Goal: Transaction & Acquisition: Purchase product/service

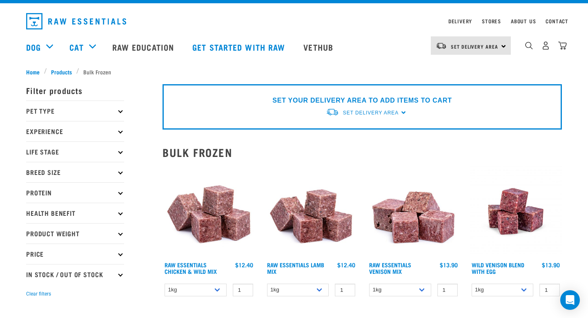
scroll to position [18, 0]
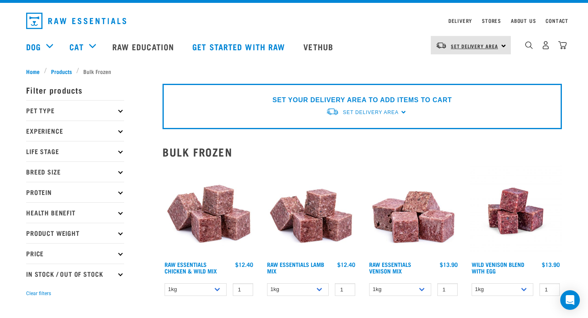
click at [492, 49] on link "Set Delivery Area" at bounding box center [474, 46] width 47 height 13
click at [474, 67] on link "[GEOGRAPHIC_DATA]" at bounding box center [470, 68] width 78 height 18
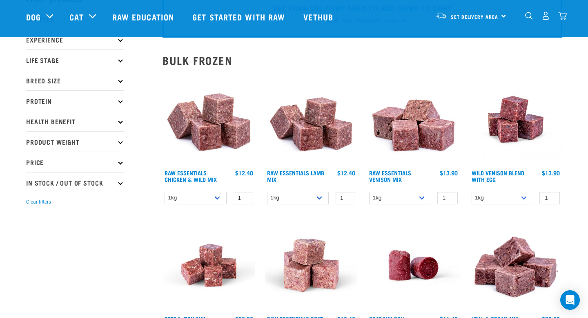
scroll to position [48, 0]
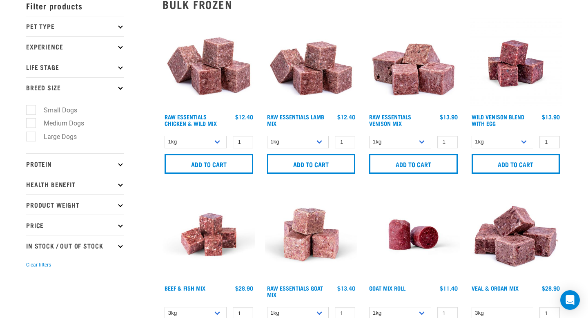
click at [65, 141] on label "Large Dogs" at bounding box center [55, 137] width 49 height 10
click at [31, 138] on input "Large Dogs" at bounding box center [28, 135] width 5 height 5
checkbox input "true"
click at [101, 167] on p "Protein" at bounding box center [75, 163] width 98 height 20
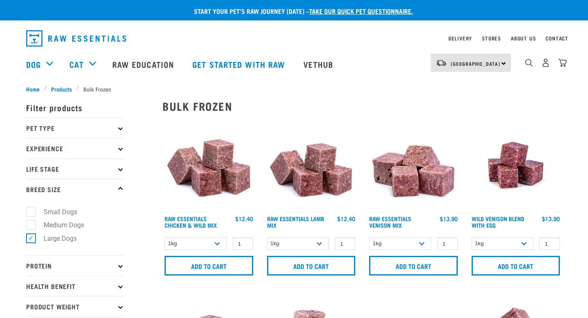
click at [64, 189] on p "Breed Size" at bounding box center [75, 189] width 98 height 20
click at [61, 268] on p "Protein" at bounding box center [75, 265] width 98 height 20
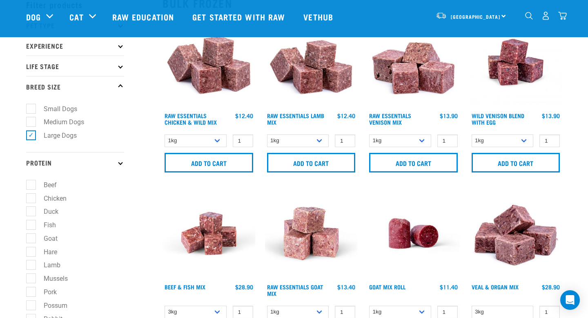
scroll to position [61, 0]
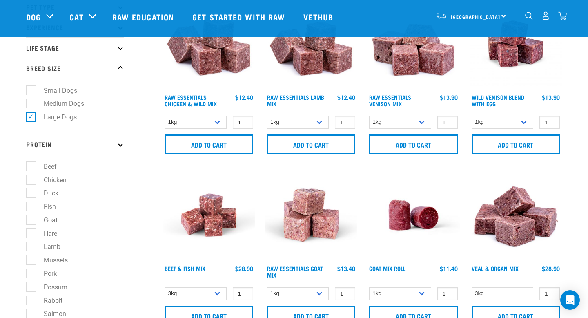
click at [57, 180] on label "Chicken" at bounding box center [50, 180] width 39 height 10
click at [31, 180] on input "Chicken" at bounding box center [28, 178] width 5 height 5
checkbox input "true"
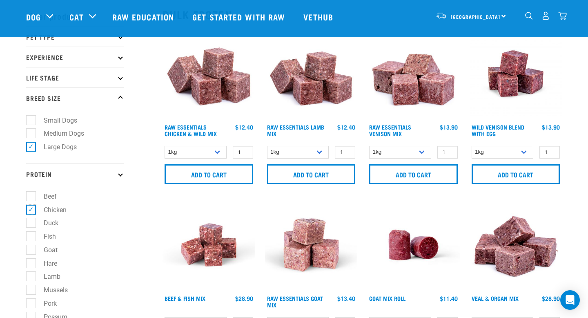
scroll to position [30, 0]
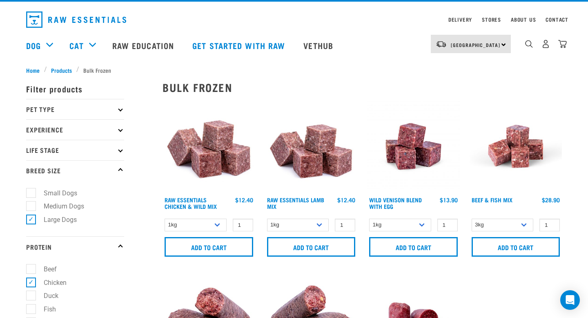
scroll to position [22, 0]
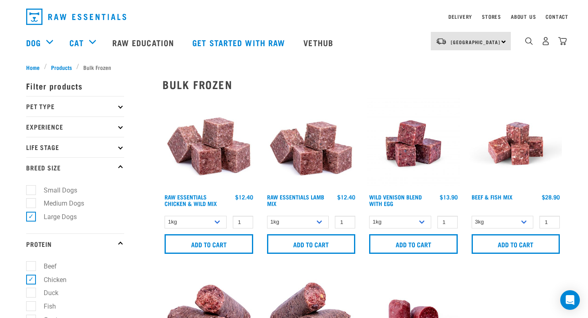
click at [223, 160] on img at bounding box center [209, 143] width 93 height 93
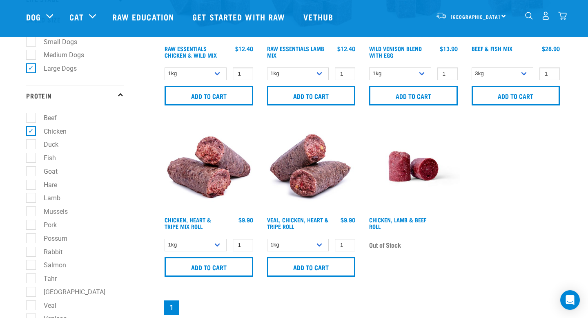
scroll to position [110, 0]
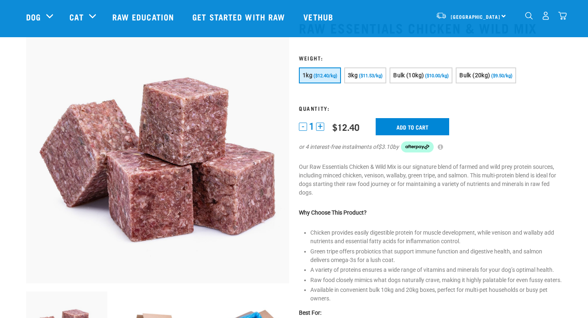
scroll to position [40, 0]
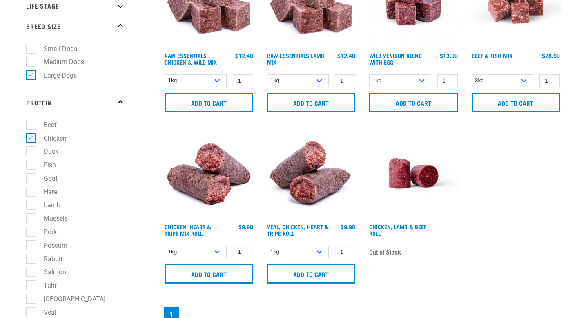
scroll to position [163, 0]
click at [210, 174] on img at bounding box center [209, 173] width 93 height 93
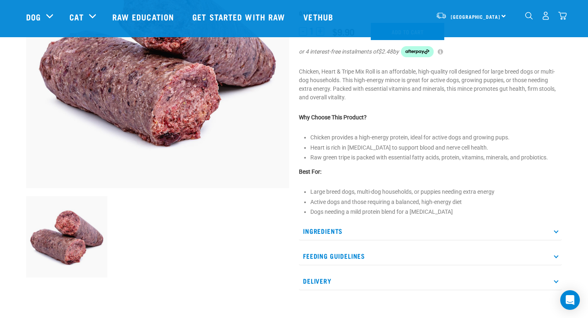
scroll to position [136, 0]
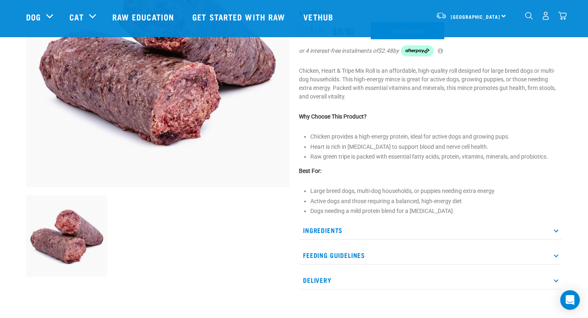
click at [343, 224] on p "Ingredients" at bounding box center [430, 230] width 263 height 18
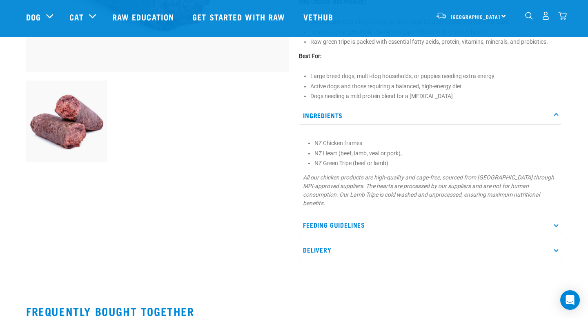
scroll to position [252, 0]
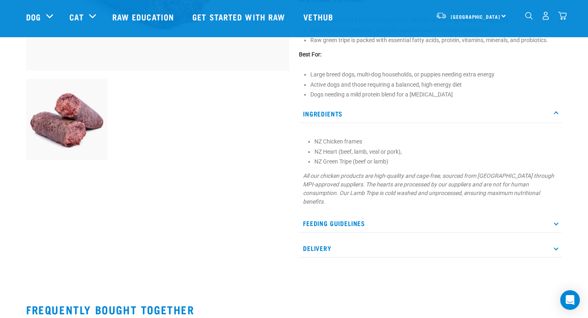
click at [381, 244] on p "Delivery" at bounding box center [430, 248] width 263 height 18
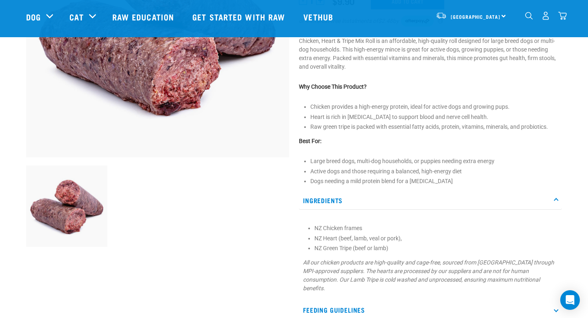
scroll to position [0, 0]
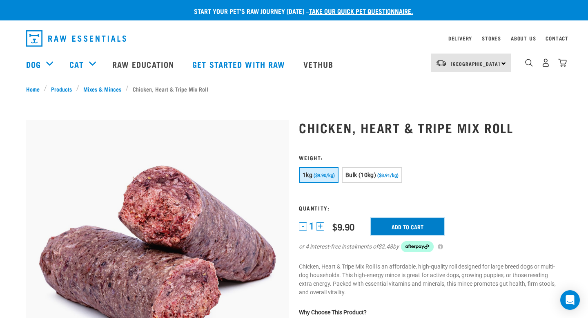
click at [405, 221] on input "Add to cart" at bounding box center [408, 226] width 74 height 17
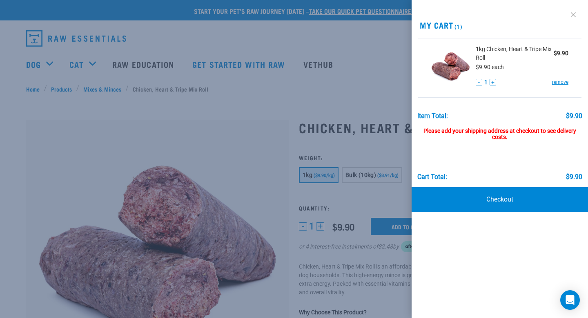
click at [575, 15] on link at bounding box center [573, 14] width 13 height 13
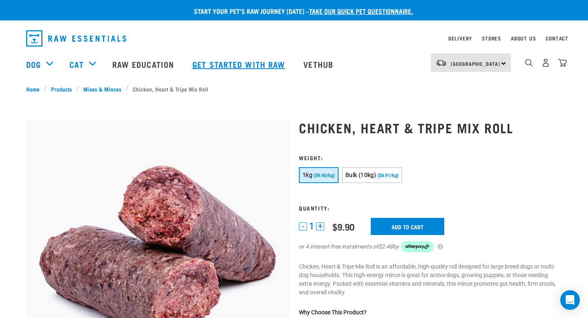
click at [251, 63] on link "Get started with Raw" at bounding box center [239, 64] width 111 height 33
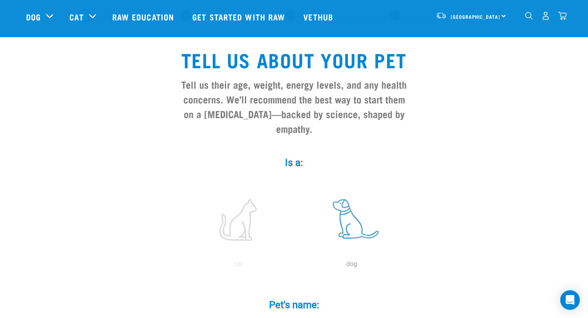
click at [353, 214] on label at bounding box center [352, 219] width 110 height 69
click at [295, 266] on input "radio" at bounding box center [295, 266] width 0 height 0
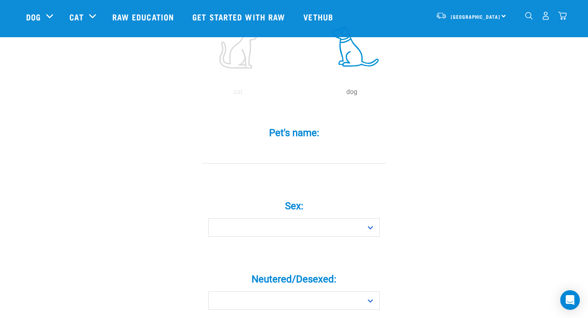
scroll to position [213, 0]
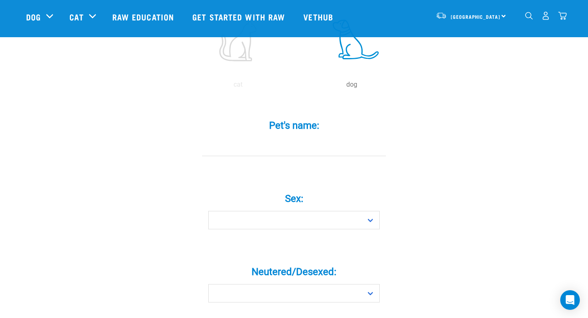
click at [301, 219] on div "Sex: * Boy Girl" at bounding box center [294, 208] width 245 height 67
click at [307, 211] on select "Boy Girl" at bounding box center [294, 220] width 172 height 18
select select "girl"
click at [208, 211] on select "Boy Girl" at bounding box center [294, 220] width 172 height 18
click at [308, 138] on input "Pet's name: *" at bounding box center [294, 147] width 184 height 18
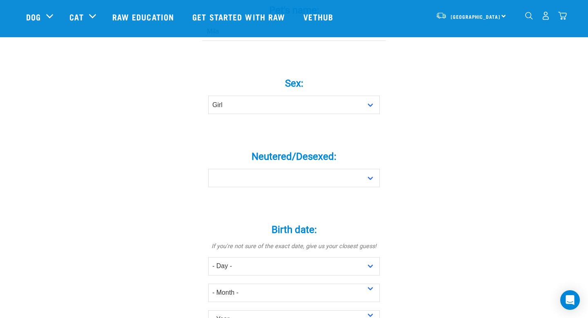
scroll to position [332, 0]
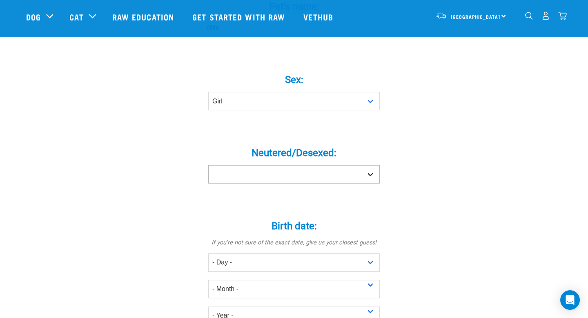
type input "Mila"
click at [340, 165] on select "Yes No" at bounding box center [294, 174] width 172 height 18
select select "no"
click at [208, 165] on select "Yes No" at bounding box center [294, 174] width 172 height 18
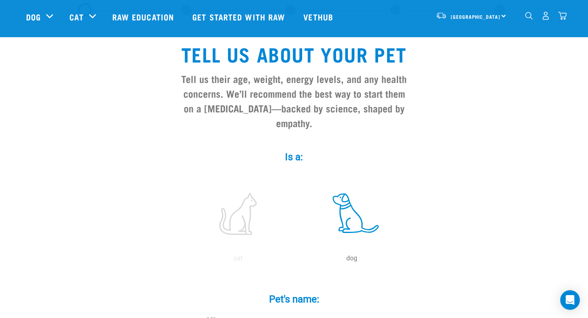
scroll to position [0, 0]
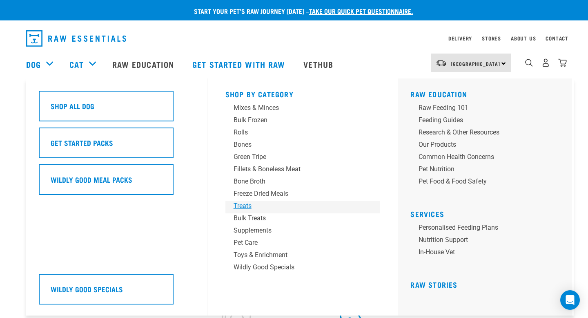
click at [243, 205] on div "Treats" at bounding box center [297, 206] width 127 height 10
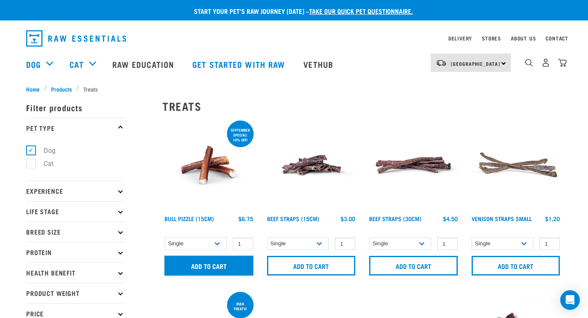
click at [214, 268] on input "Add to cart" at bounding box center [209, 266] width 89 height 20
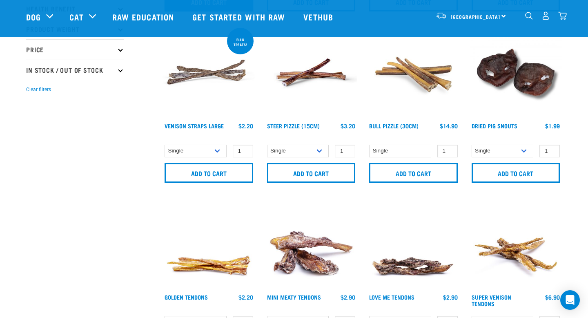
scroll to position [204, 0]
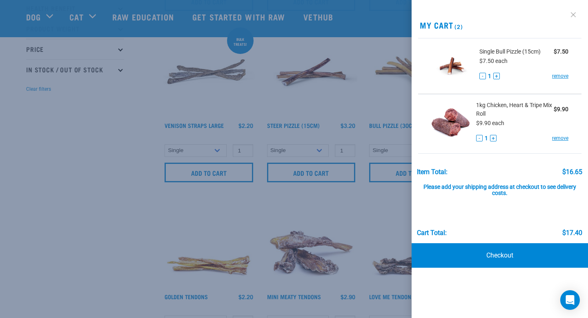
click at [576, 13] on link at bounding box center [573, 14] width 13 height 13
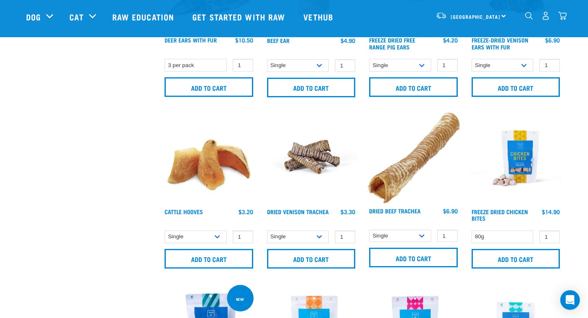
scroll to position [804, 0]
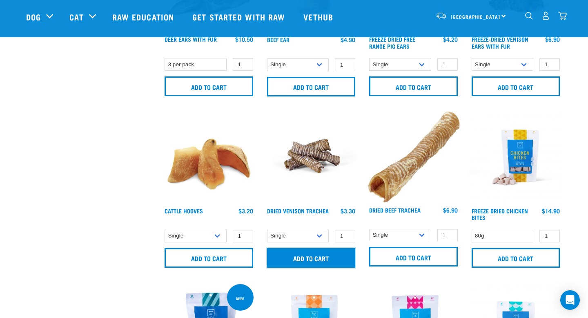
click at [308, 255] on input "Add to cart" at bounding box center [311, 258] width 89 height 20
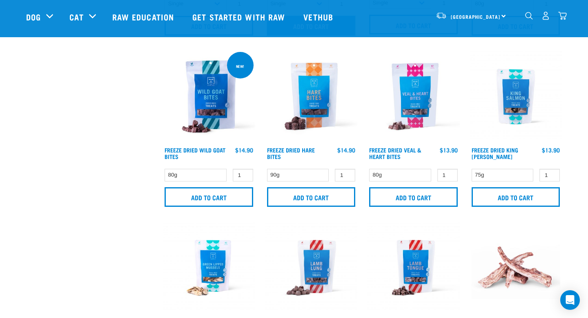
scroll to position [1024, 0]
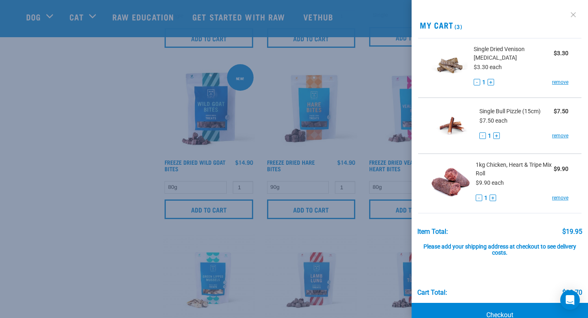
click at [574, 13] on link at bounding box center [573, 14] width 13 height 13
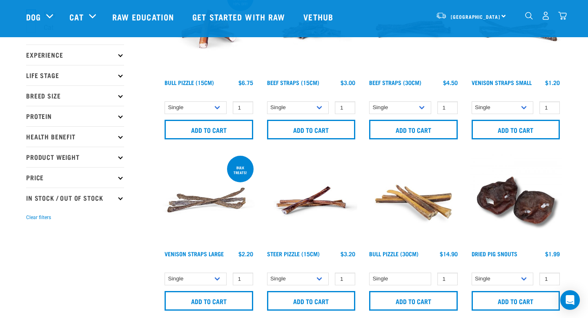
scroll to position [0, 0]
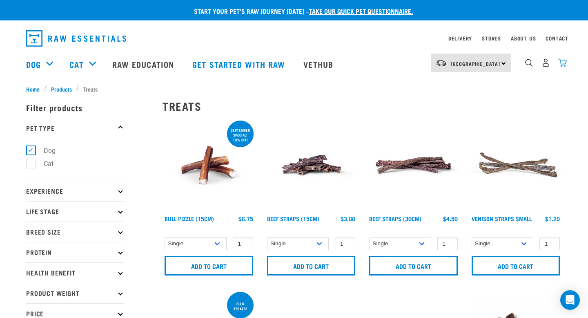
click at [564, 64] on img "dropdown navigation" at bounding box center [563, 62] width 9 height 9
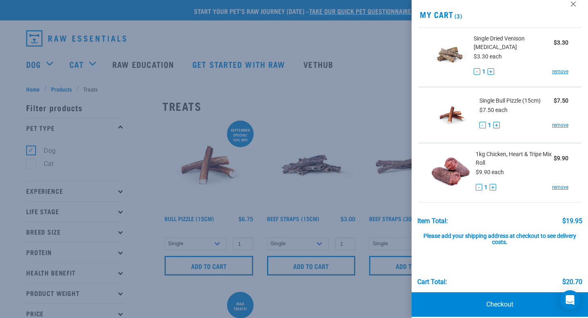
scroll to position [16, 0]
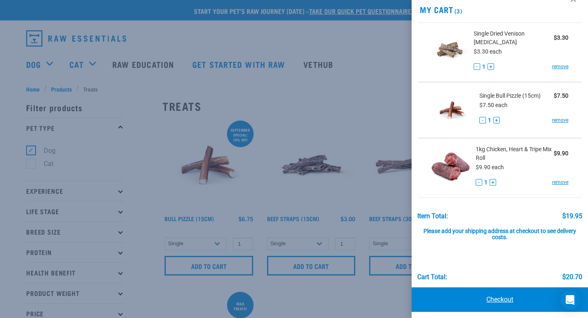
click at [513, 297] on link "Checkout" at bounding box center [500, 299] width 177 height 25
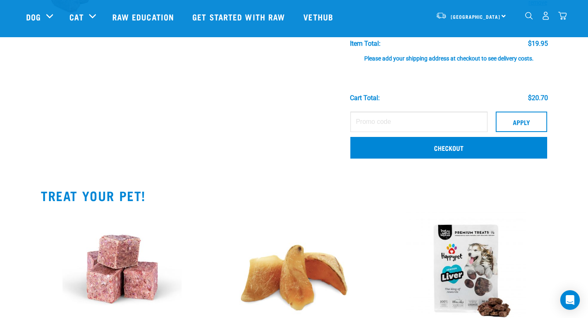
scroll to position [197, 0]
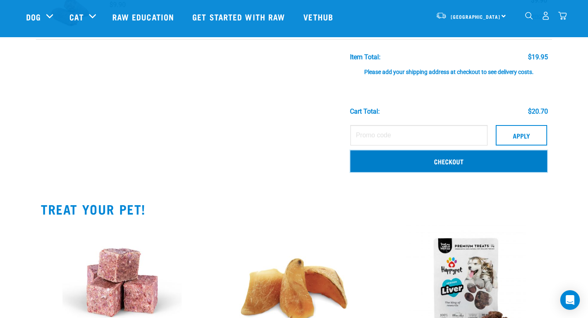
click at [446, 159] on link "Checkout" at bounding box center [449, 160] width 197 height 21
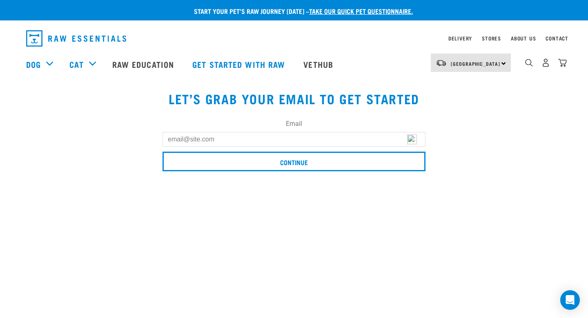
click at [341, 143] on input "Email" at bounding box center [294, 139] width 263 height 15
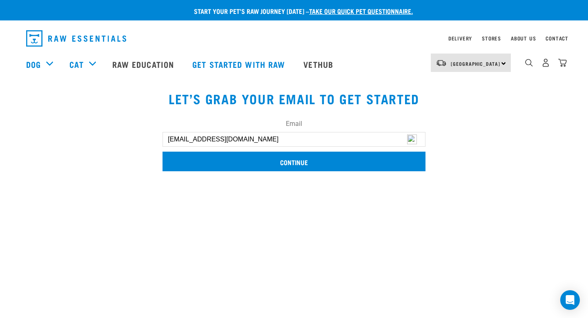
type input "[EMAIL_ADDRESS][DOMAIN_NAME]"
click at [340, 166] on input "Continue" at bounding box center [294, 162] width 263 height 20
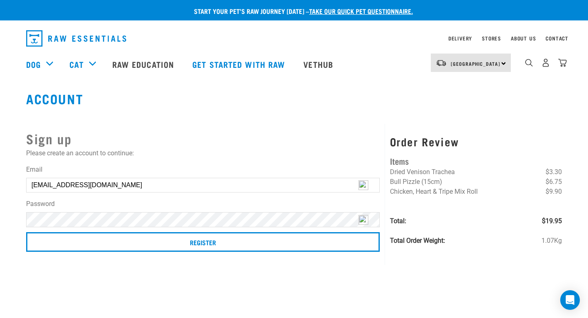
click at [225, 254] on div "Register" at bounding box center [203, 243] width 354 height 23
click at [225, 252] on div "Register" at bounding box center [203, 243] width 354 height 23
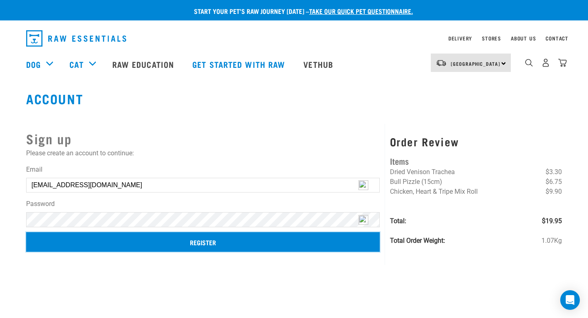
click at [225, 245] on input "Register" at bounding box center [203, 242] width 354 height 20
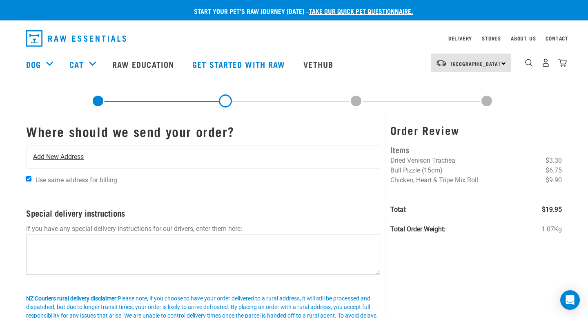
click at [87, 154] on div "Add New Address" at bounding box center [203, 156] width 353 height 23
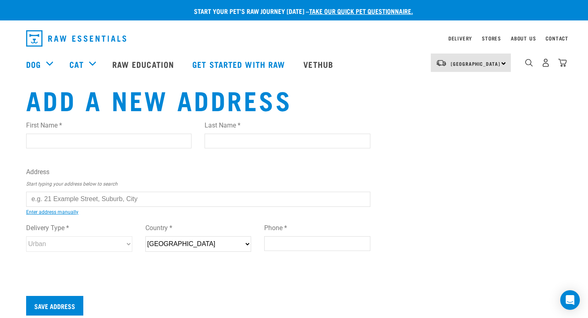
click at [143, 141] on input "First Name *" at bounding box center [108, 141] width 165 height 15
type input "Connor"
type input "Isaacs"
click at [67, 169] on label "Address" at bounding box center [198, 172] width 344 height 10
click at [73, 193] on input "text" at bounding box center [198, 199] width 344 height 15
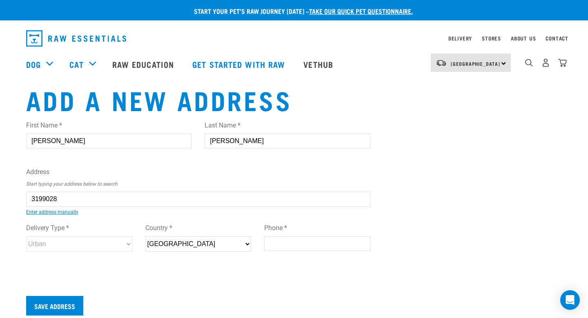
click at [36, 205] on li "13 Rangiatea Street , Paraparaumu Beach, Paraparaumu 5032" at bounding box center [36, 205] width 0 height 0
type input "13 Rangiatea Street, Paraparaumu Beach, Paraparaumu 5032"
type input "[STREET_ADDRESS]"
type input "Paraparaumu Beach"
type input "[GEOGRAPHIC_DATA]"
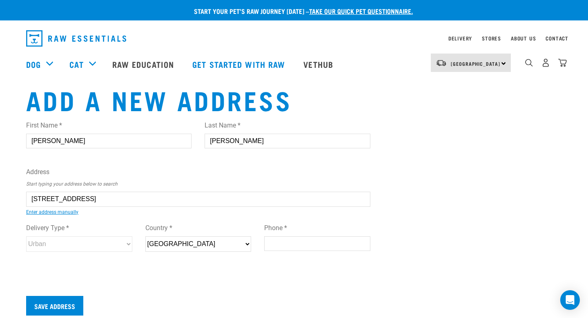
select select "WGN"
type input "5032"
select select "Urban"
type input "13 Rangiatea Street, Paraparaumu Beach, Paraparaumu 5032"
click at [298, 247] on input "Phone *" at bounding box center [317, 243] width 106 height 15
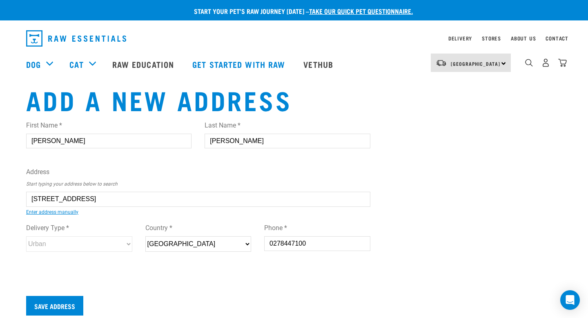
type input "0278447100"
click at [272, 268] on div "First Name * Connor Last Name * Isaacs Address Start typing your address below …" at bounding box center [198, 194] width 344 height 160
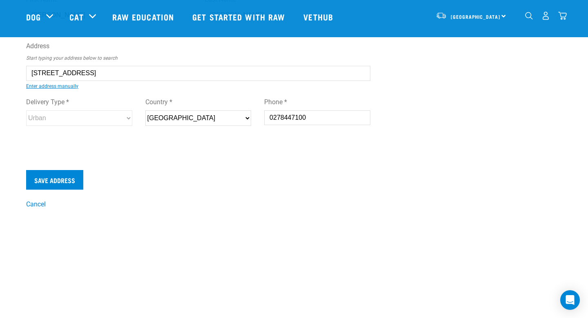
scroll to position [67, 0]
click at [63, 177] on input "Save Address" at bounding box center [54, 179] width 57 height 20
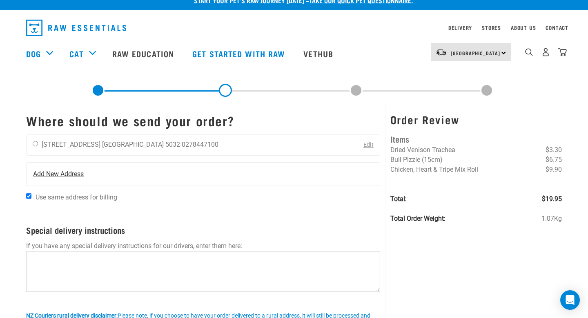
scroll to position [15, 0]
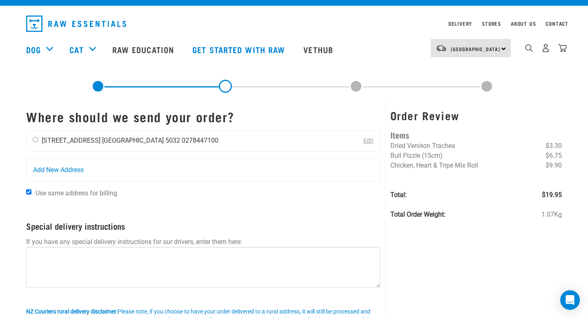
click at [36, 139] on input "radio" at bounding box center [35, 139] width 5 height 5
radio input "true"
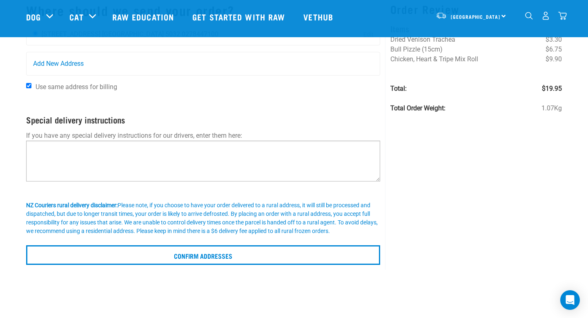
scroll to position [51, 0]
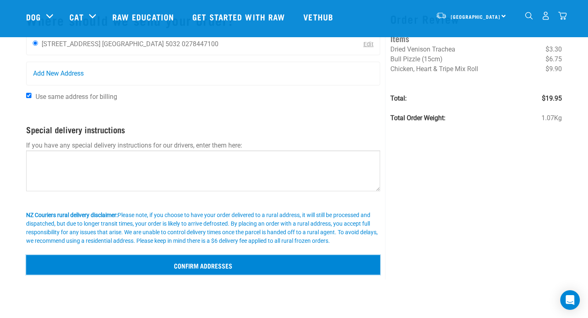
click at [223, 264] on input "Confirm addresses" at bounding box center [203, 265] width 354 height 20
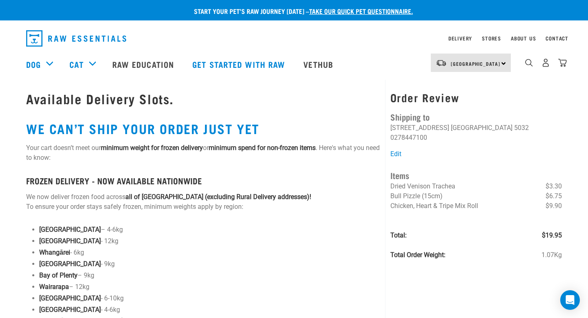
scroll to position [3, 0]
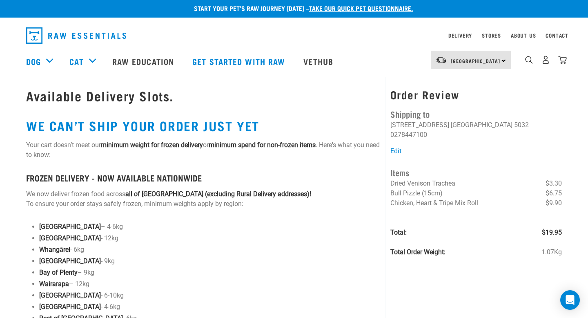
click at [410, 199] on span "Chicken, Heart & Tripe Mix Roll" at bounding box center [435, 203] width 88 height 8
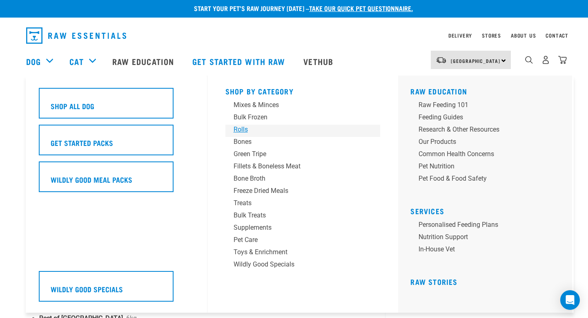
click at [244, 128] on div "Rolls" at bounding box center [297, 130] width 127 height 10
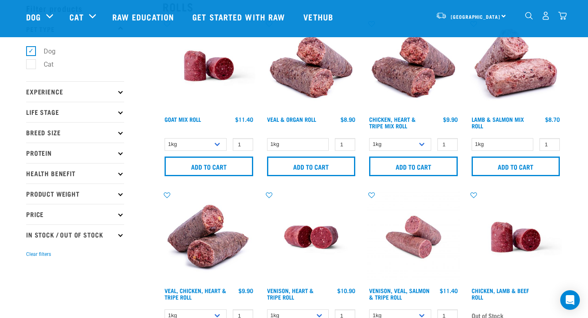
scroll to position [42, 0]
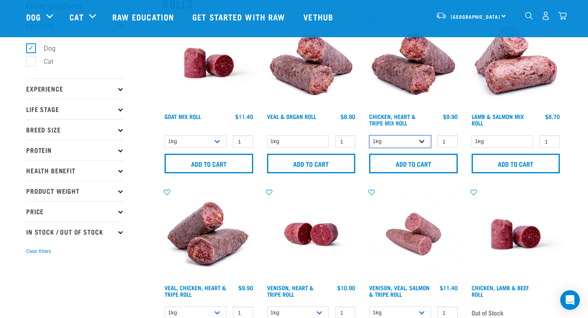
click at [426, 138] on select "1kg Bulk (10kg)" at bounding box center [400, 141] width 62 height 13
click at [449, 138] on input "2" at bounding box center [448, 141] width 20 height 13
click at [449, 138] on input "3" at bounding box center [448, 141] width 20 height 13
click at [449, 138] on input "4" at bounding box center [448, 141] width 20 height 13
type input "5"
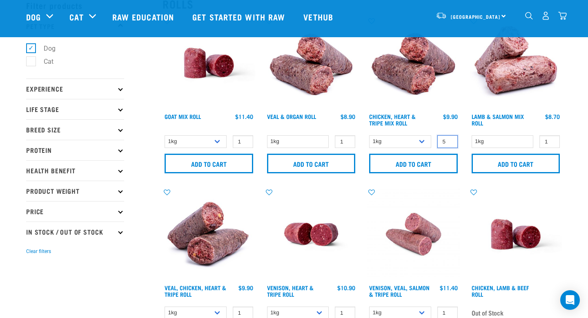
click at [449, 138] on input "5" at bounding box center [448, 141] width 20 height 13
click at [425, 159] on input "Add to cart" at bounding box center [413, 164] width 89 height 20
click at [560, 17] on img "dropdown navigation" at bounding box center [563, 15] width 9 height 9
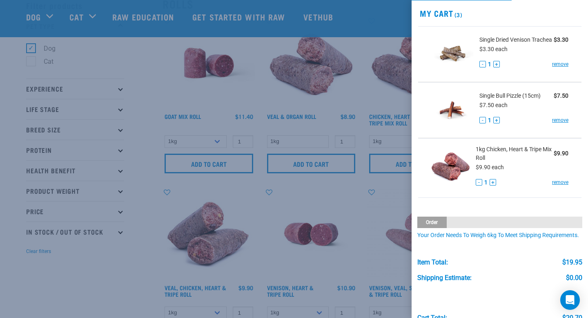
scroll to position [14, 0]
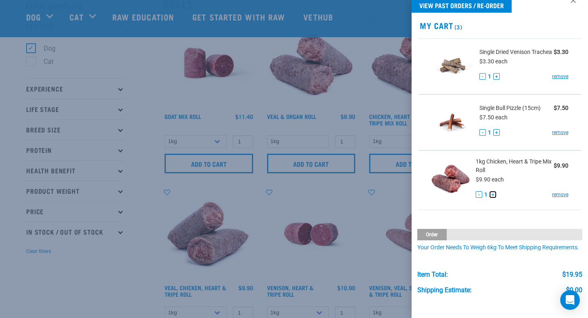
click at [494, 195] on button "+" at bounding box center [493, 194] width 7 height 7
click at [494, 195] on button "+" at bounding box center [492, 194] width 7 height 7
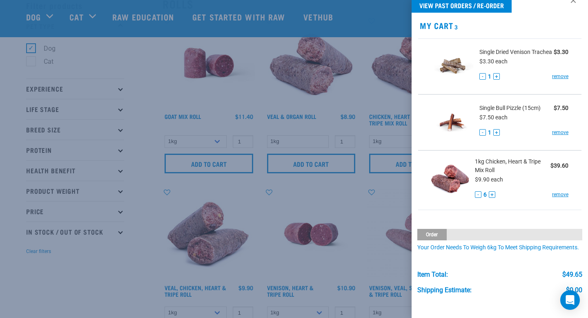
click at [491, 217] on div "Order weight: 1.07kg Your order needs to weigh 6kg to meet shipping requirement…" at bounding box center [500, 234] width 165 height 34
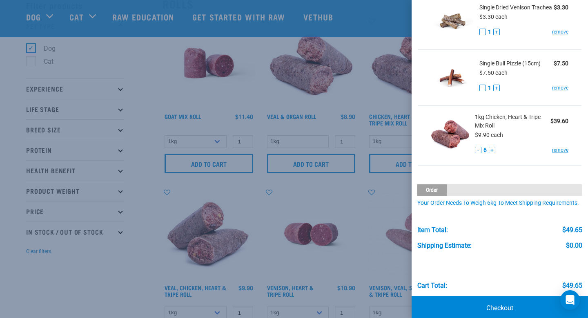
scroll to position [71, 0]
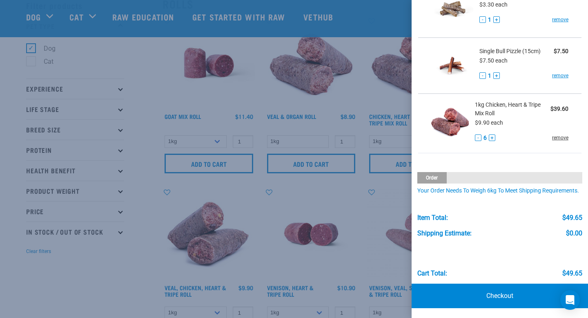
click at [559, 139] on link "remove" at bounding box center [560, 137] width 16 height 7
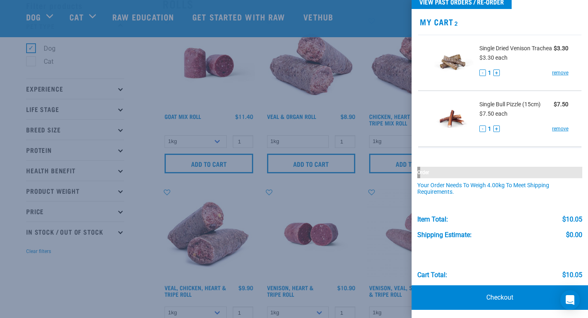
scroll to position [18, 0]
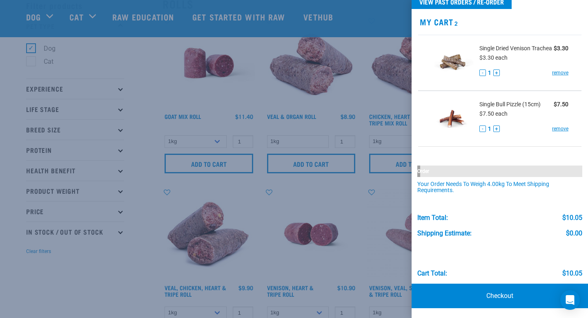
click at [344, 128] on div at bounding box center [294, 159] width 588 height 318
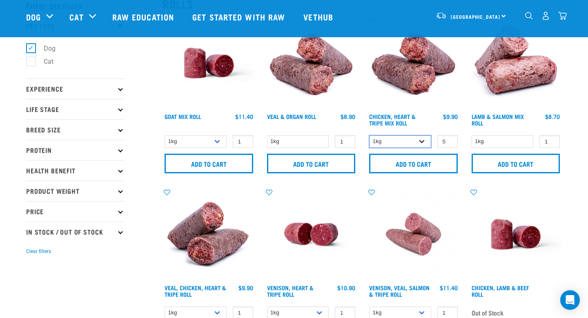
click at [419, 143] on select "1kg Bulk (10kg)" at bounding box center [400, 141] width 62 height 13
select select "912"
click at [369, 135] on select "1kg Bulk (10kg)" at bounding box center [400, 141] width 62 height 13
click at [449, 142] on input "4" at bounding box center [448, 141] width 20 height 13
click at [449, 142] on input "3" at bounding box center [448, 141] width 20 height 13
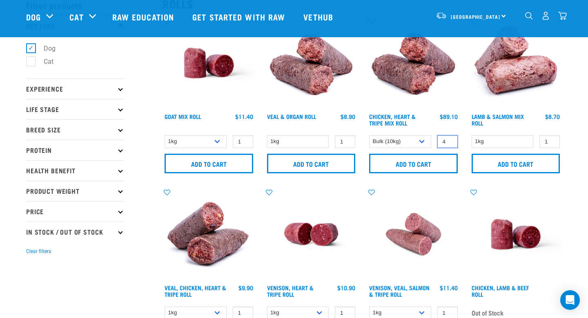
click at [449, 141] on input "4" at bounding box center [448, 141] width 20 height 13
click at [449, 144] on input "3" at bounding box center [448, 141] width 20 height 13
click at [449, 144] on input "2" at bounding box center [448, 141] width 20 height 13
type input "1"
click at [449, 144] on input "1" at bounding box center [448, 141] width 20 height 13
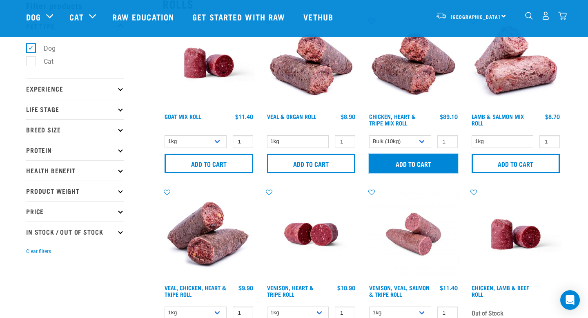
click at [415, 163] on input "Add to cart" at bounding box center [413, 164] width 89 height 20
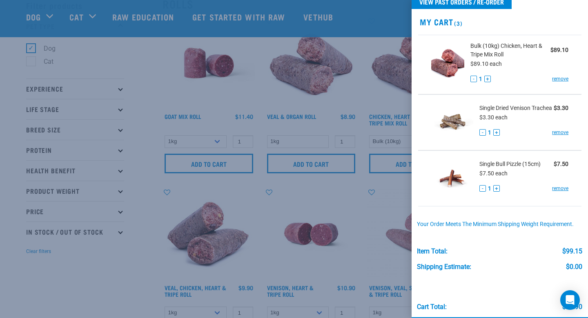
click at [560, 136] on div "Single Dried Venison Trachea $3.30 $3.30 each - 1 + remove" at bounding box center [521, 122] width 95 height 37
click at [528, 215] on div "Your order meets the minimum shipping weight requirement." at bounding box center [500, 220] width 165 height 15
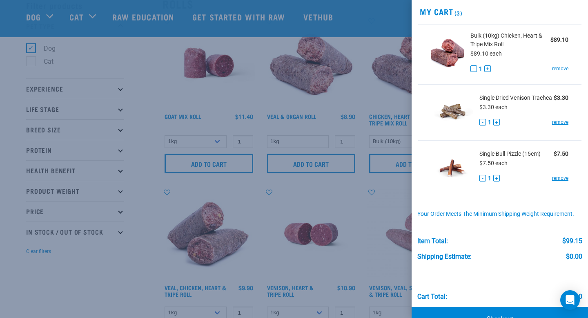
scroll to position [26, 0]
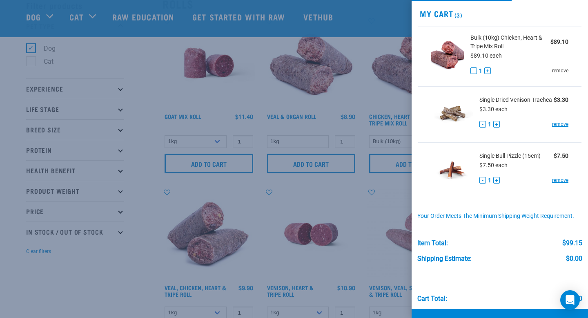
click at [562, 71] on link "remove" at bounding box center [560, 70] width 16 height 7
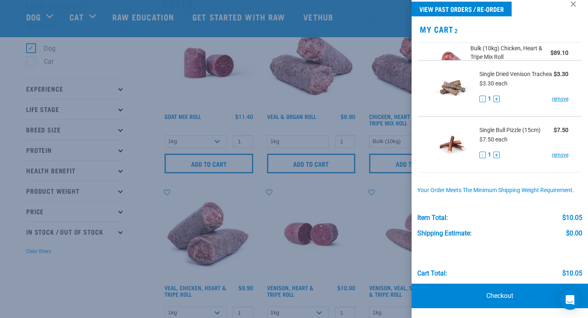
scroll to position [0, 0]
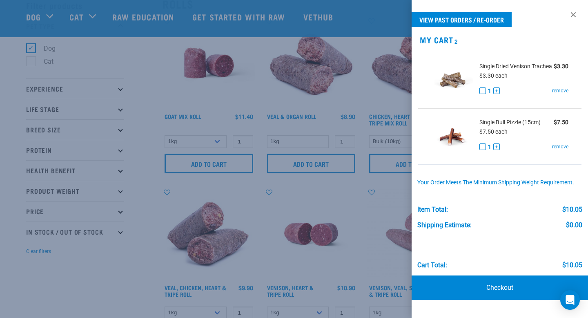
click at [365, 85] on div at bounding box center [294, 159] width 588 height 318
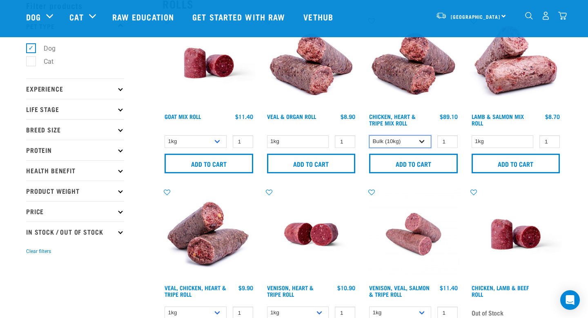
click at [419, 140] on select "1kg Bulk (10kg)" at bounding box center [400, 141] width 62 height 13
select select "370"
click at [369, 135] on select "1kg Bulk (10kg)" at bounding box center [400, 141] width 62 height 13
click at [439, 142] on input "1" at bounding box center [448, 141] width 20 height 13
click at [444, 142] on input "1" at bounding box center [448, 141] width 20 height 13
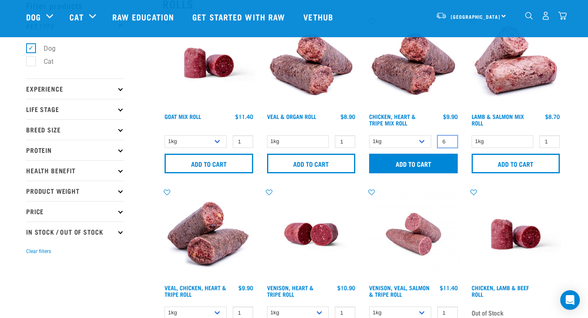
type input "6"
click at [438, 163] on input "Add to cart" at bounding box center [413, 164] width 89 height 20
click at [566, 18] on img "dropdown navigation" at bounding box center [563, 15] width 9 height 9
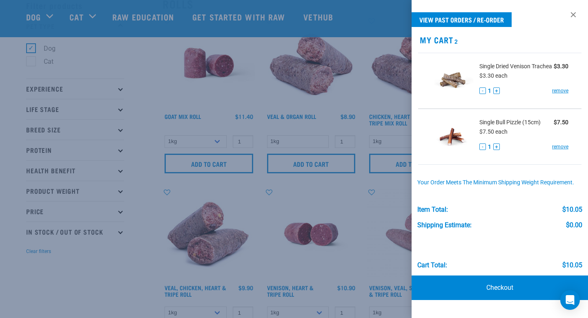
scroll to position [68, 0]
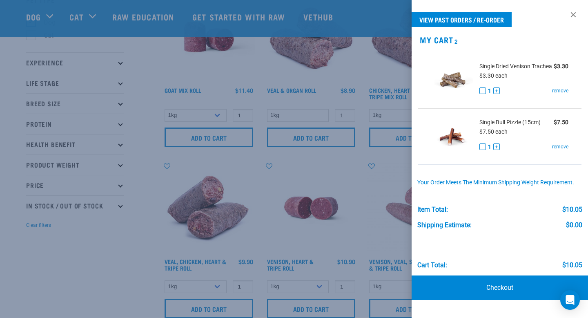
click at [389, 172] on div at bounding box center [294, 159] width 588 height 318
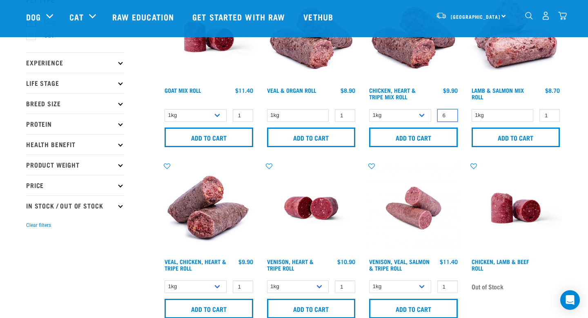
click at [446, 112] on input "6" at bounding box center [448, 115] width 20 height 13
type input "1"
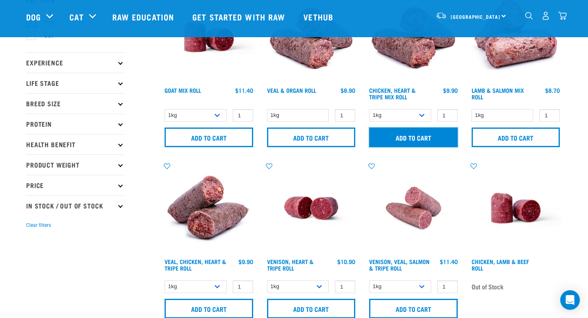
click at [446, 140] on input "Add to cart" at bounding box center [413, 137] width 89 height 20
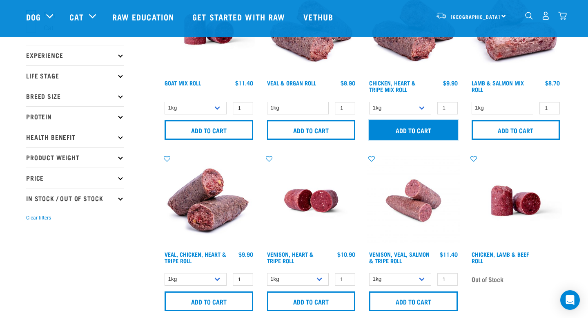
scroll to position [83, 0]
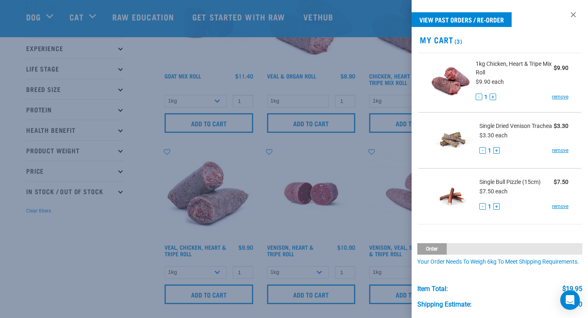
click at [218, 291] on div at bounding box center [294, 159] width 588 height 318
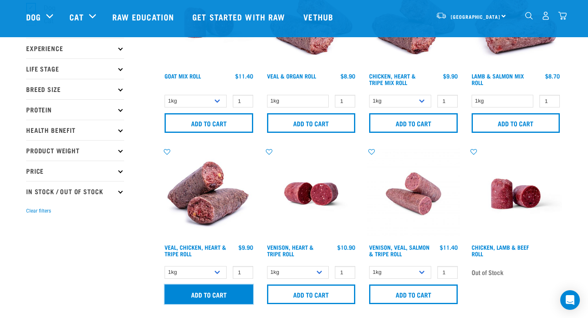
click at [213, 291] on input "Add to cart" at bounding box center [209, 294] width 89 height 20
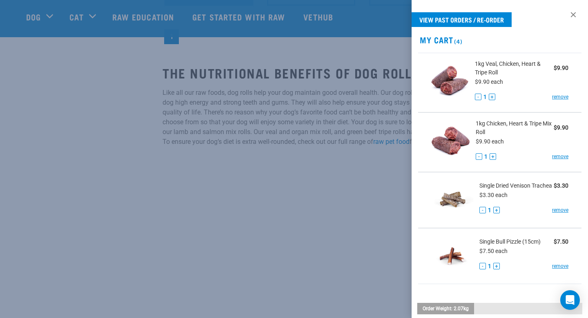
scroll to position [382, 0]
click at [493, 95] on button "+" at bounding box center [492, 97] width 7 height 7
click at [494, 156] on button "+" at bounding box center [493, 156] width 7 height 7
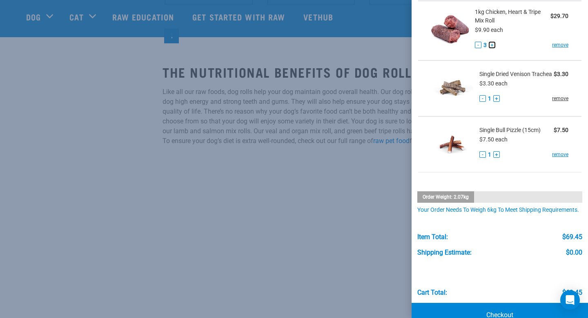
scroll to position [112, 0]
click at [561, 96] on link "remove" at bounding box center [560, 97] width 16 height 7
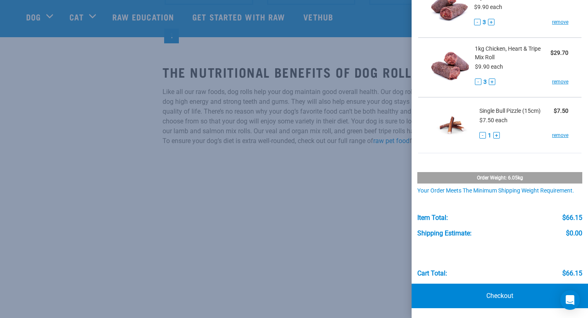
scroll to position [53, 0]
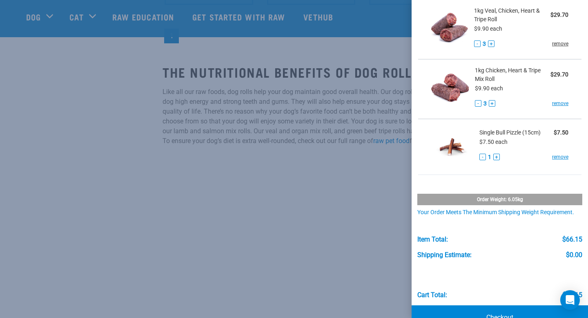
click at [561, 45] on link "remove" at bounding box center [560, 43] width 16 height 7
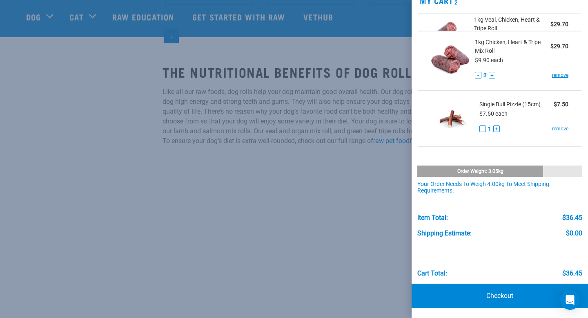
scroll to position [22, 0]
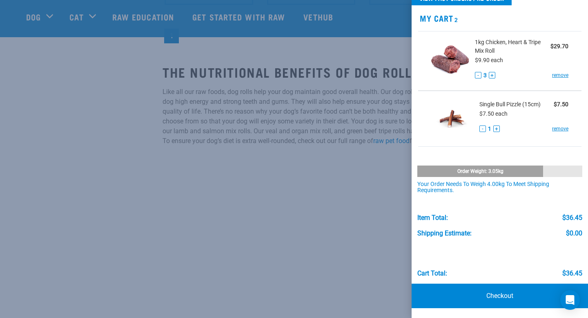
click at [364, 81] on div at bounding box center [294, 159] width 588 height 318
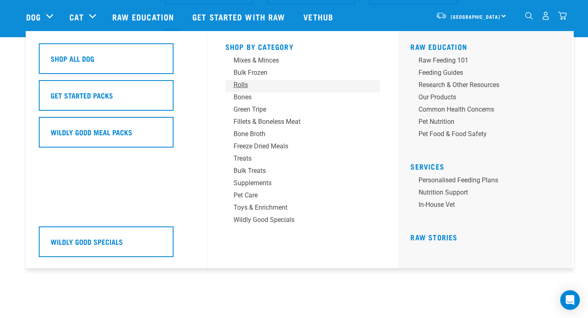
click at [241, 87] on div "Rolls" at bounding box center [297, 85] width 127 height 10
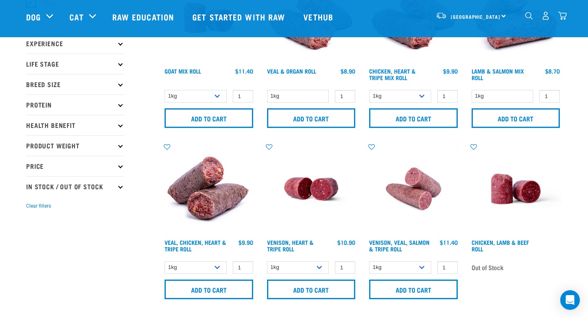
scroll to position [92, 0]
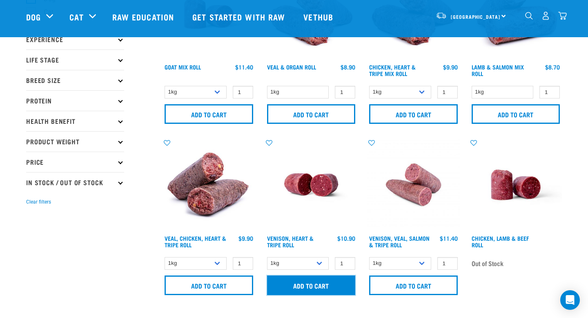
click at [330, 287] on input "Add to cart" at bounding box center [311, 285] width 89 height 20
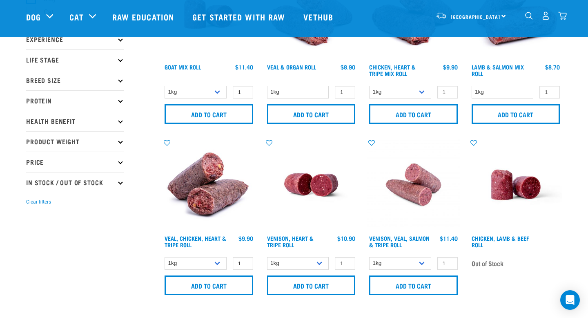
click at [561, 17] on img "dropdown navigation" at bounding box center [563, 15] width 9 height 9
click at [566, 16] on img "dropdown navigation" at bounding box center [563, 15] width 9 height 9
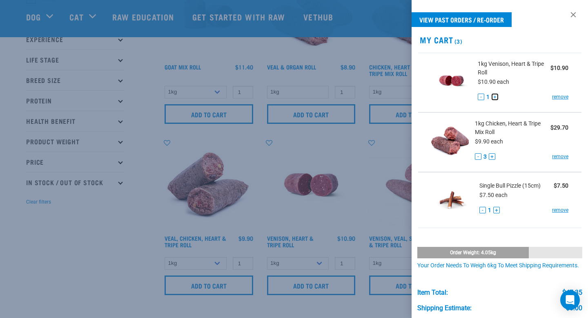
click at [494, 96] on button "+" at bounding box center [495, 97] width 7 height 7
click at [492, 157] on button "+" at bounding box center [492, 156] width 7 height 7
click at [513, 176] on li "Single Bull Pizzle (15cm) $7.50 $7.50 each - 1 + remove" at bounding box center [499, 200] width 163 height 56
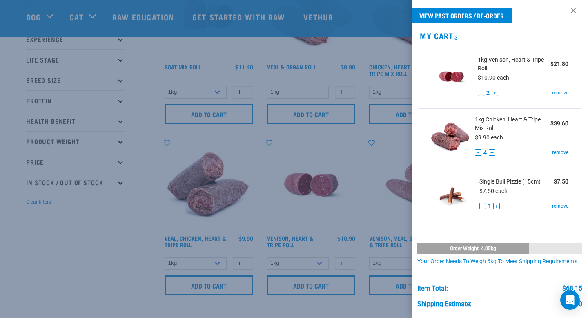
scroll to position [0, 0]
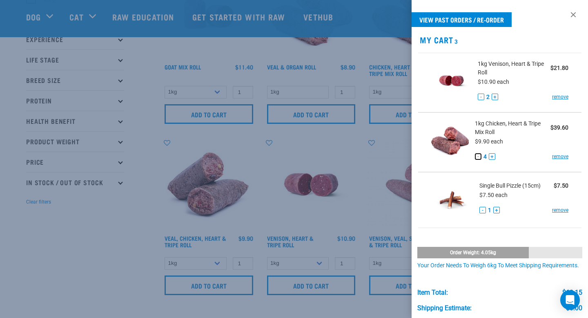
click at [480, 154] on button "-" at bounding box center [478, 156] width 7 height 7
click at [495, 95] on button "+" at bounding box center [495, 97] width 7 height 7
click at [485, 239] on div "Order weight: 4.05kg Your order needs to weigh 6kg to meet shipping requirement…" at bounding box center [500, 252] width 165 height 34
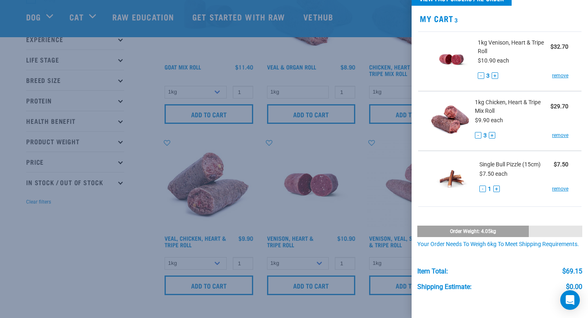
scroll to position [75, 0]
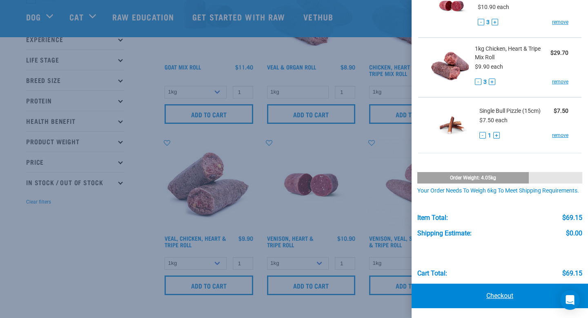
click at [511, 295] on link "Checkout" at bounding box center [500, 296] width 177 height 25
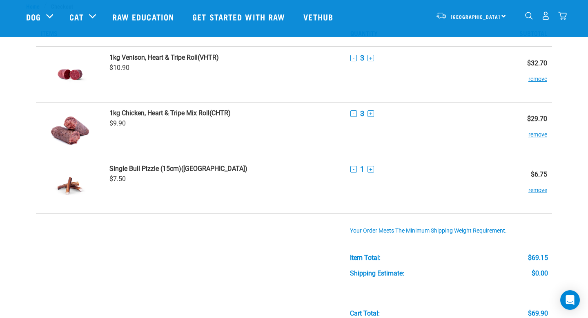
scroll to position [22, 0]
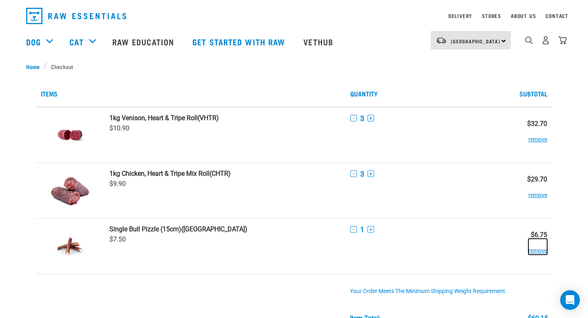
click at [539, 250] on button "remove" at bounding box center [538, 247] width 19 height 16
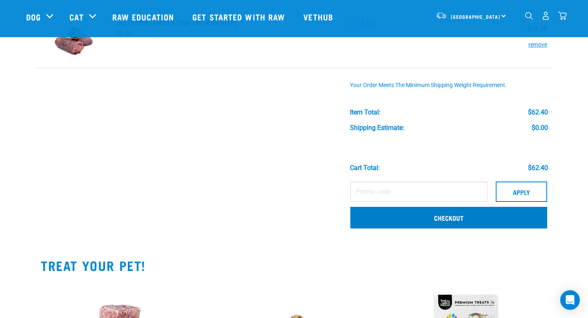
scroll to position [116, 0]
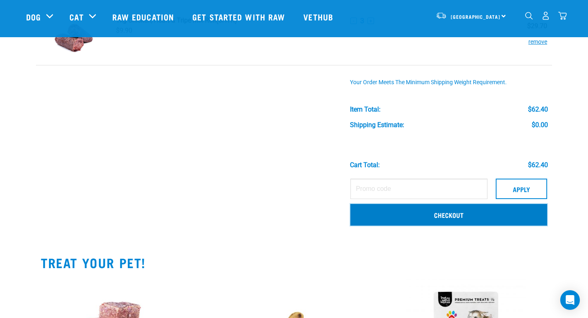
click at [447, 212] on link "Checkout" at bounding box center [449, 214] width 197 height 21
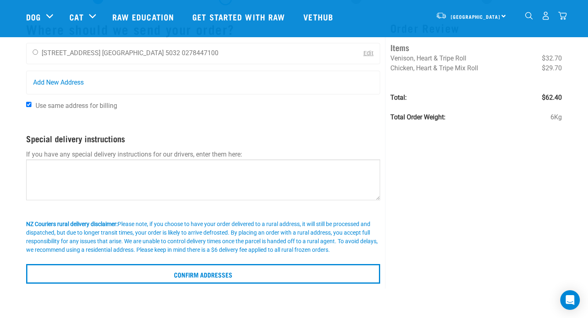
scroll to position [41, 0]
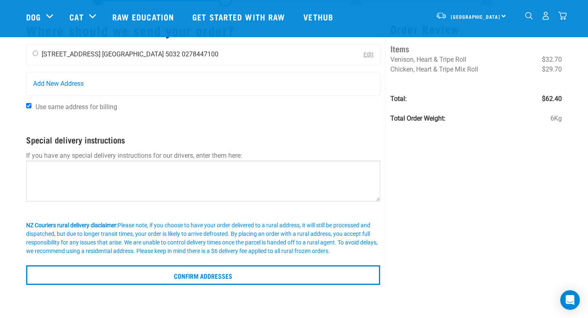
click at [162, 58] on div "[PERSON_NAME] [PERSON_NAME] [STREET_ADDRESS] [GEOGRAPHIC_DATA] 5032 0278447100" at bounding box center [126, 55] width 198 height 20
click at [36, 54] on input "radio" at bounding box center [35, 53] width 5 height 5
radio input "true"
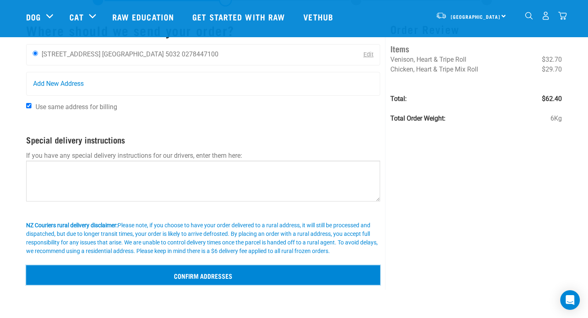
click at [201, 270] on input "Confirm addresses" at bounding box center [203, 275] width 354 height 20
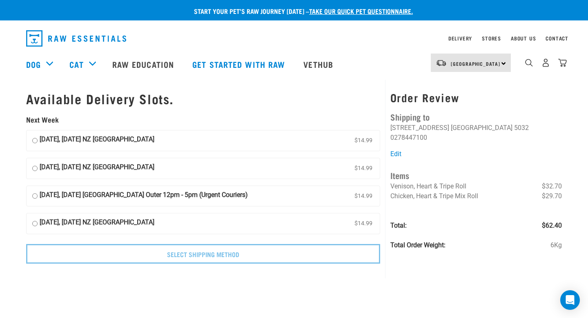
click at [139, 194] on strong "[DATE], [DATE] [GEOGRAPHIC_DATA] Outer 12pm - 5pm (Urgent Couriers)" at bounding box center [144, 196] width 208 height 12
click at [38, 194] on input "[DATE], [DATE] [GEOGRAPHIC_DATA] Outer 12pm - 5pm (Urgent Couriers) $14.99" at bounding box center [34, 196] width 5 height 12
radio input "true"
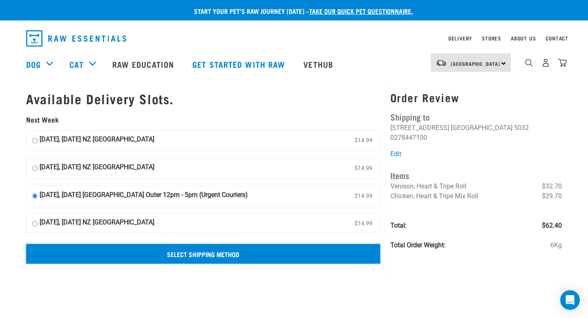
click at [208, 250] on input "Select Shipping Method" at bounding box center [203, 254] width 354 height 20
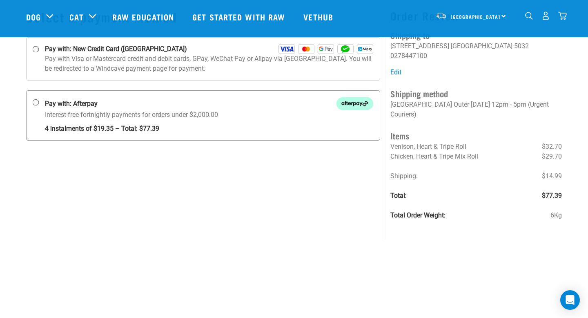
scroll to position [55, 0]
